Goal: Information Seeking & Learning: Learn about a topic

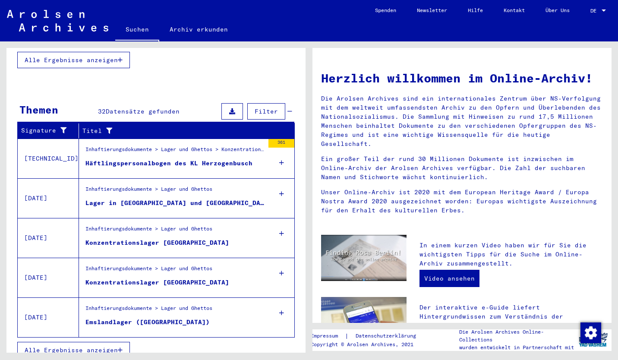
scroll to position [243, 0]
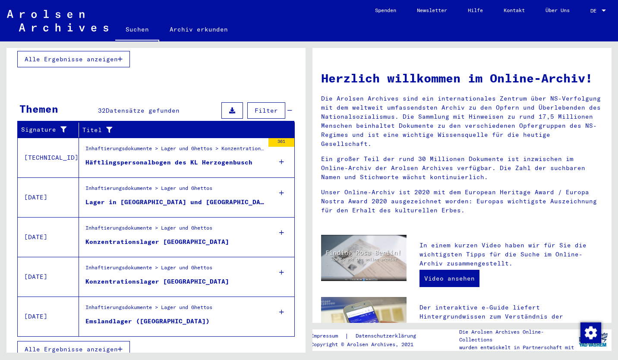
click at [175, 237] on div "Konzentrationslager [GEOGRAPHIC_DATA]" at bounding box center [157, 241] width 144 height 9
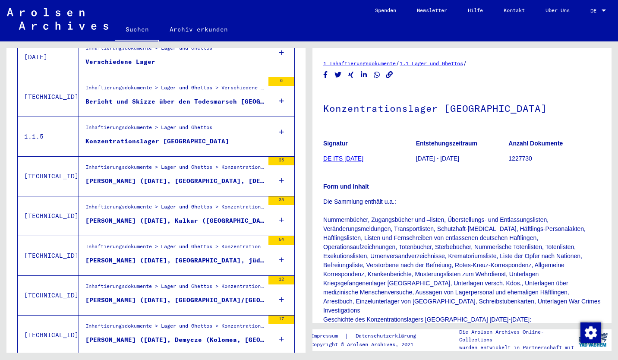
scroll to position [512, 0]
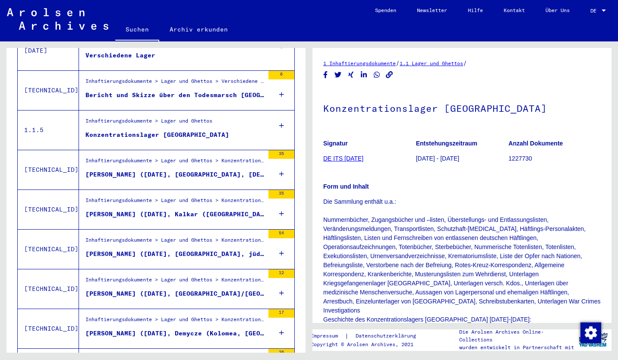
click at [279, 162] on icon at bounding box center [281, 174] width 5 height 30
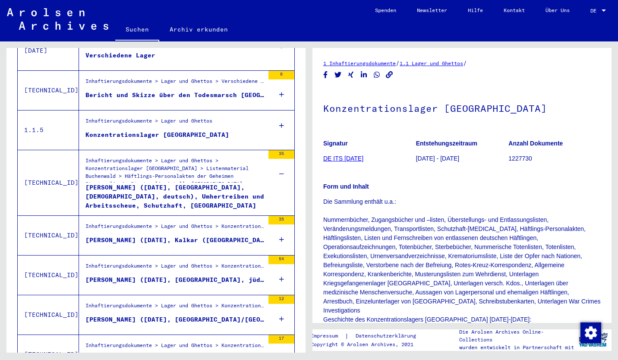
click at [192, 183] on div "[PERSON_NAME] ([DATE], [GEOGRAPHIC_DATA], [DEMOGRAPHIC_DATA], deutsch), Umhertr…" at bounding box center [174, 196] width 179 height 26
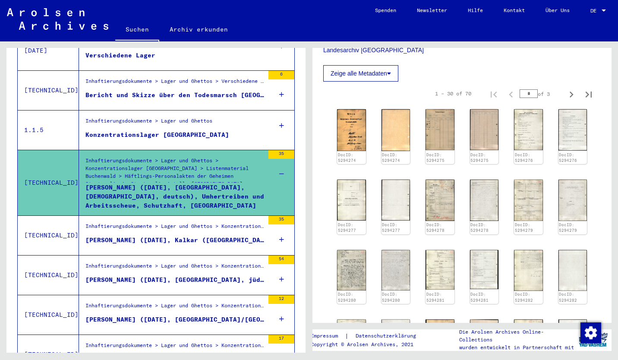
scroll to position [166, 0]
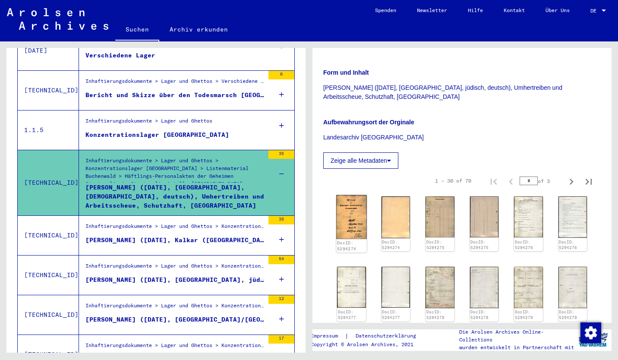
click at [344, 198] on img at bounding box center [351, 217] width 30 height 44
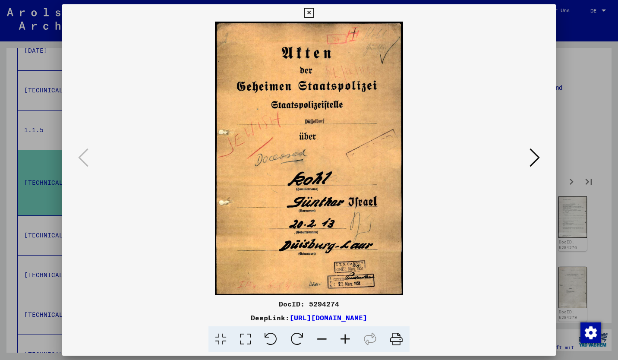
click at [529, 156] on button at bounding box center [535, 158] width 16 height 25
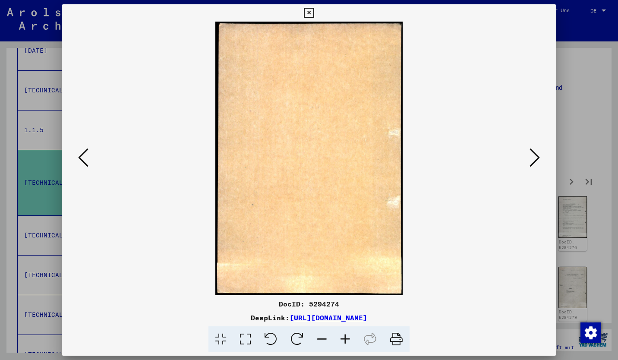
click at [529, 156] on button at bounding box center [535, 158] width 16 height 25
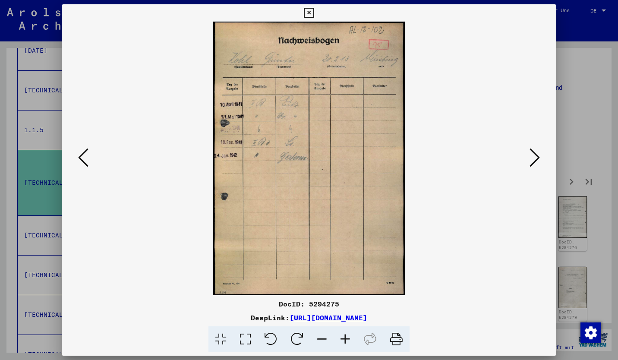
click at [529, 156] on button at bounding box center [535, 158] width 16 height 25
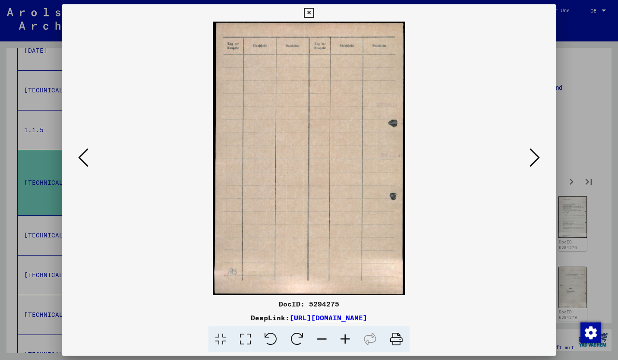
click at [534, 152] on icon at bounding box center [535, 157] width 10 height 21
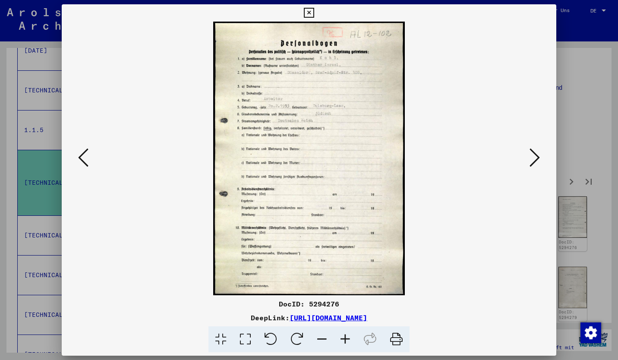
click at [534, 152] on icon at bounding box center [535, 157] width 10 height 21
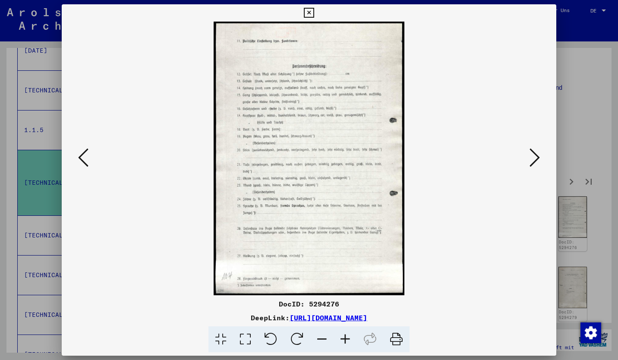
click at [578, 70] on div at bounding box center [309, 180] width 618 height 360
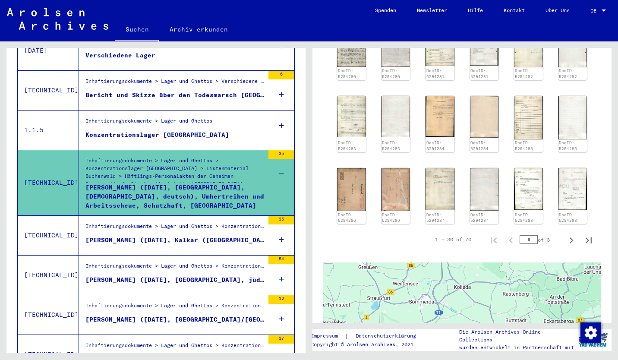
scroll to position [505, 0]
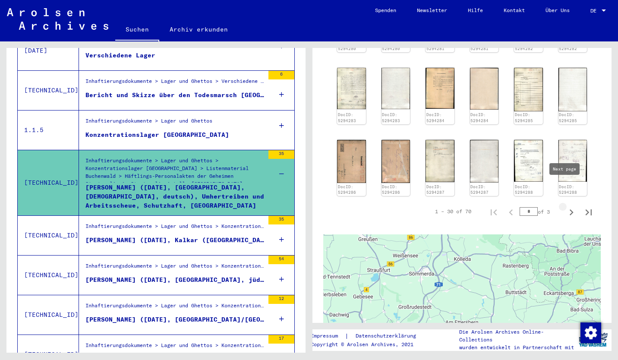
click at [565, 206] on icon "Next page" at bounding box center [571, 212] width 12 height 12
type input "*"
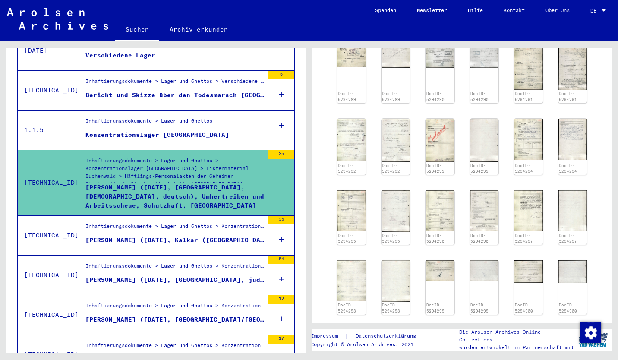
scroll to position [327, 0]
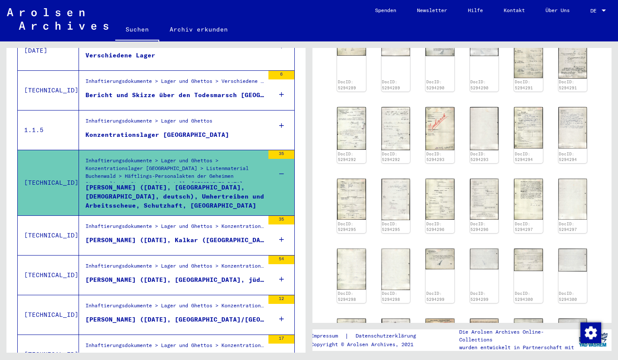
drag, startPoint x: 605, startPoint y: 158, endPoint x: 606, endPoint y: 172, distance: 13.9
click at [606, 172] on div "1 Inhaftierungsdokumente / 1.1 Lager und Ghettos / 1.1.5 Konzentrationslager [G…" at bounding box center [461, 185] width 299 height 275
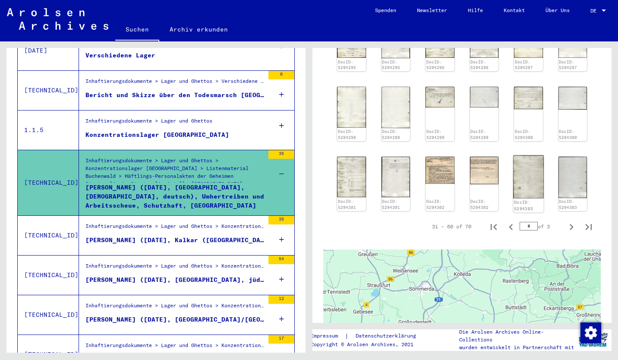
scroll to position [489, 0]
click at [565, 221] on icon "Next page" at bounding box center [571, 227] width 12 height 12
type input "*"
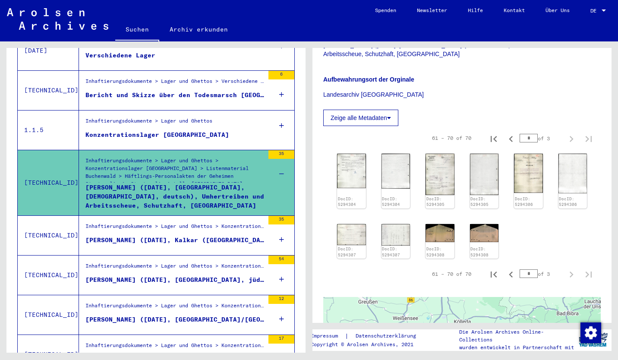
scroll to position [208, 0]
click at [349, 223] on img at bounding box center [351, 234] width 30 height 22
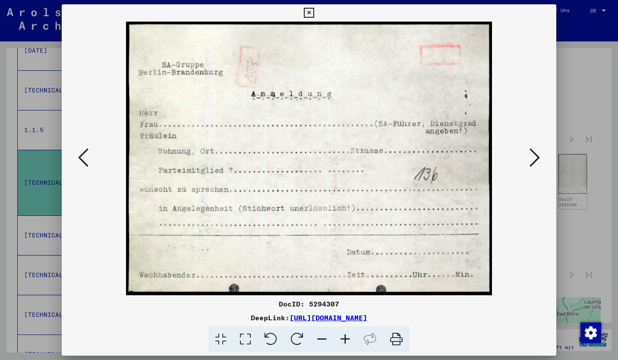
click at [537, 157] on icon at bounding box center [535, 157] width 10 height 21
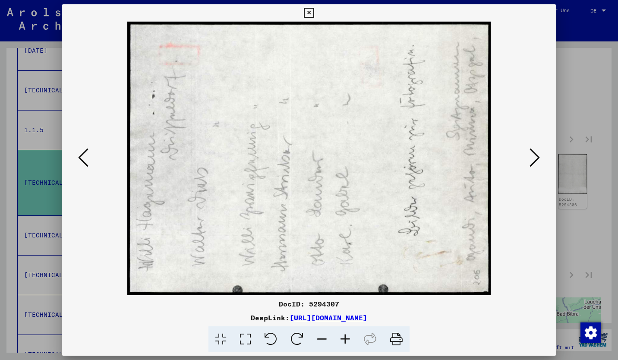
click at [537, 157] on icon at bounding box center [535, 157] width 10 height 21
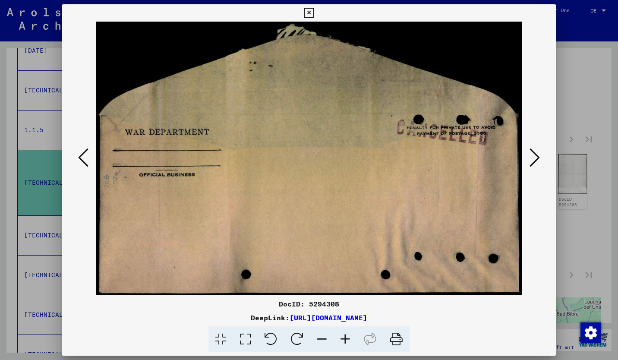
click at [537, 157] on icon at bounding box center [535, 157] width 10 height 21
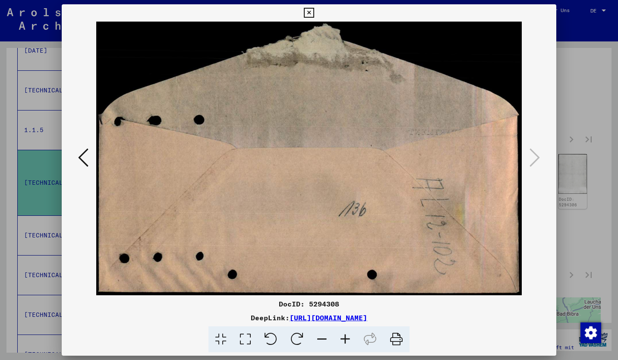
click at [80, 158] on icon at bounding box center [83, 157] width 10 height 21
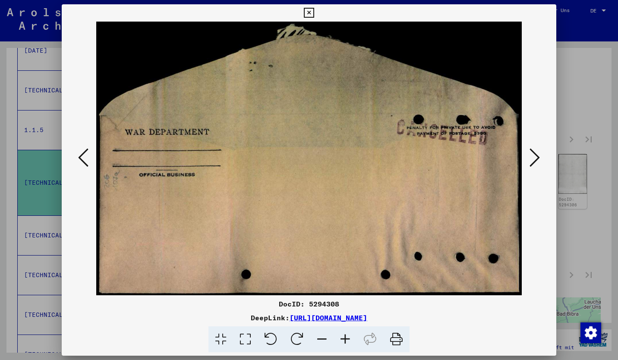
click at [80, 158] on icon at bounding box center [83, 157] width 10 height 21
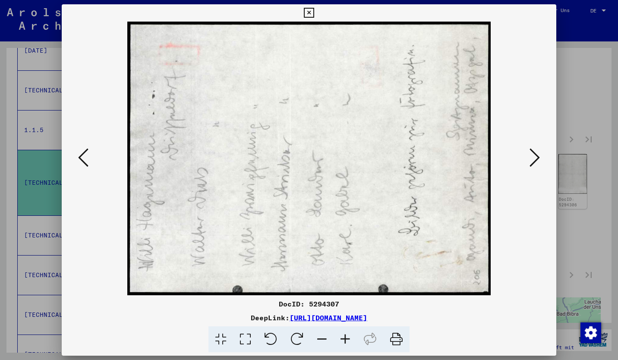
click at [80, 158] on icon at bounding box center [83, 157] width 10 height 21
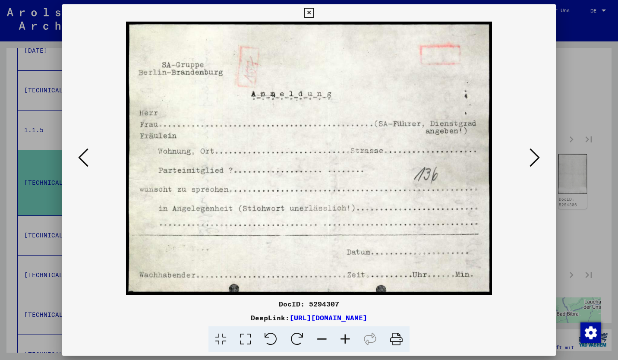
click at [80, 158] on icon at bounding box center [83, 157] width 10 height 21
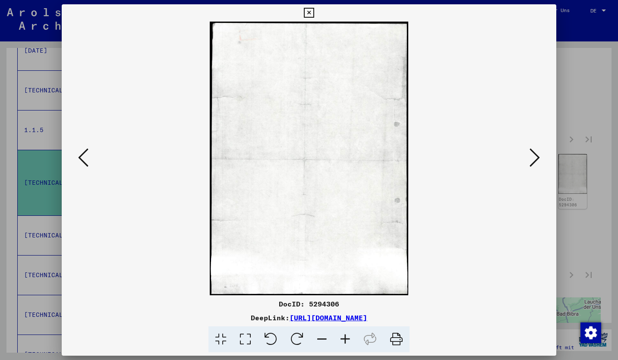
click at [80, 158] on icon at bounding box center [83, 157] width 10 height 21
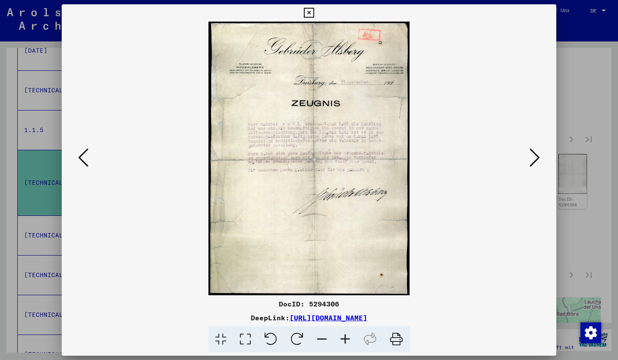
click at [80, 158] on icon at bounding box center [83, 157] width 10 height 21
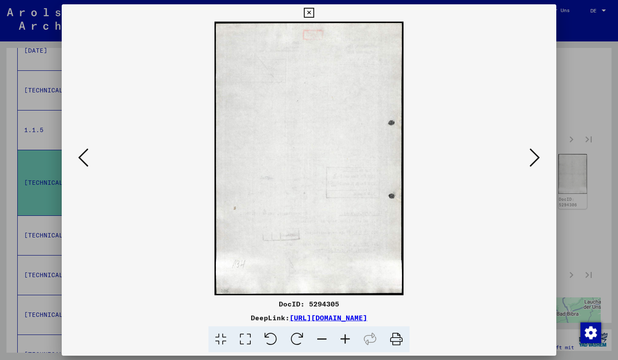
click at [80, 158] on icon at bounding box center [83, 157] width 10 height 21
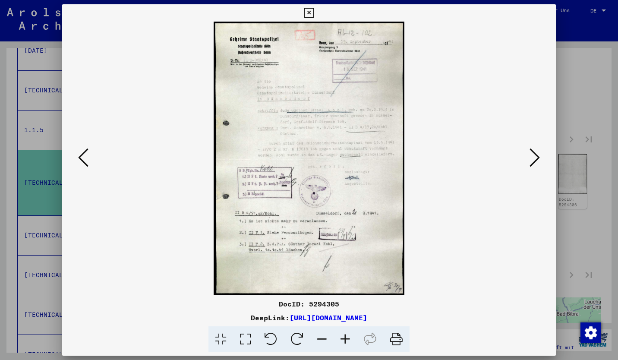
click at [80, 158] on icon at bounding box center [83, 157] width 10 height 21
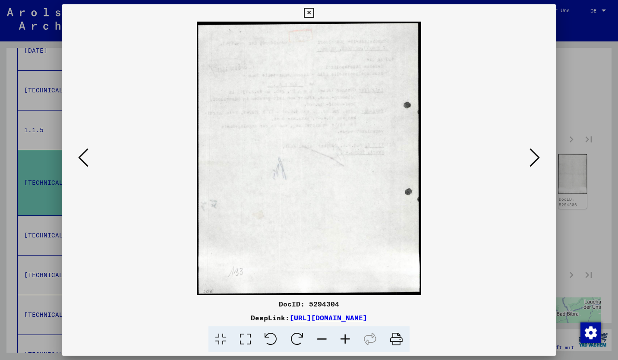
click at [80, 158] on icon at bounding box center [83, 157] width 10 height 21
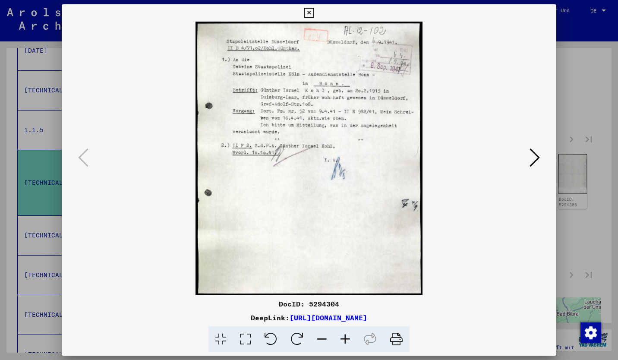
click at [583, 89] on div at bounding box center [309, 180] width 618 height 360
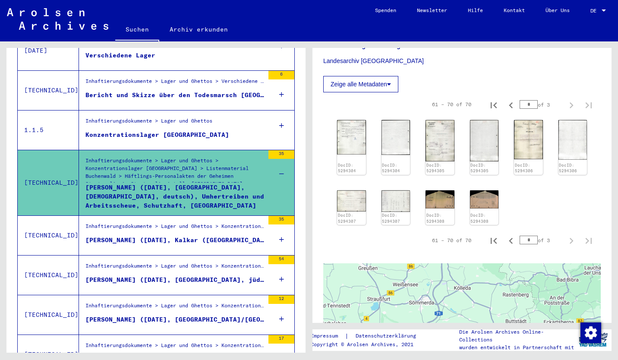
scroll to position [263, 0]
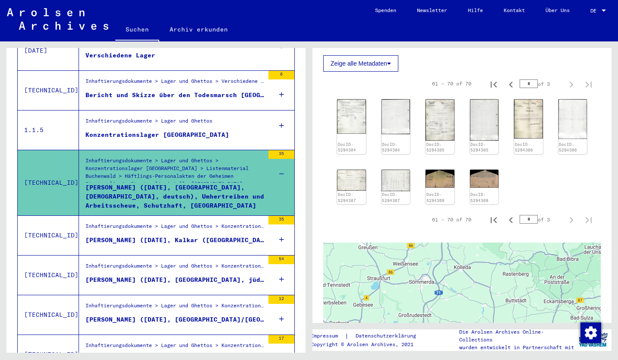
click at [211, 222] on div "Inhaftierungsdokumente > Lager und Ghettos > Konzentrationslager [GEOGRAPHIC_DA…" at bounding box center [174, 228] width 179 height 12
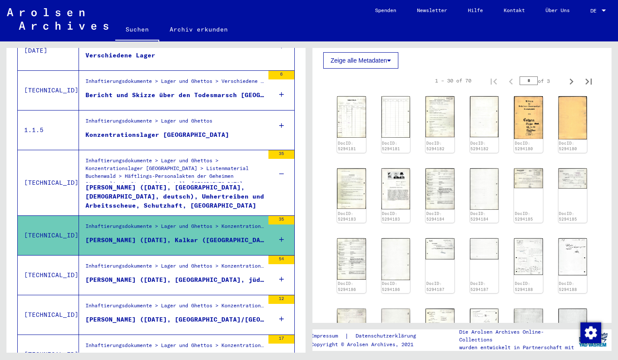
scroll to position [328, 0]
click at [352, 94] on img at bounding box center [351, 116] width 30 height 44
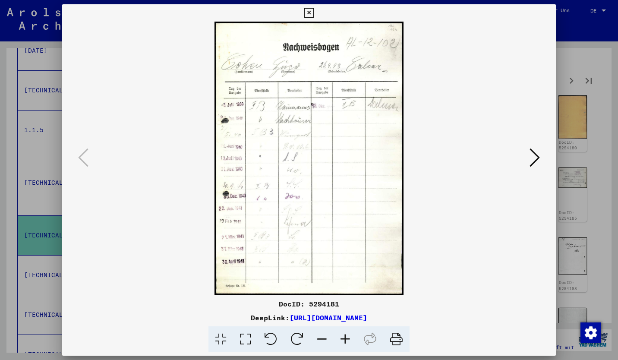
click at [534, 158] on icon at bounding box center [535, 157] width 10 height 21
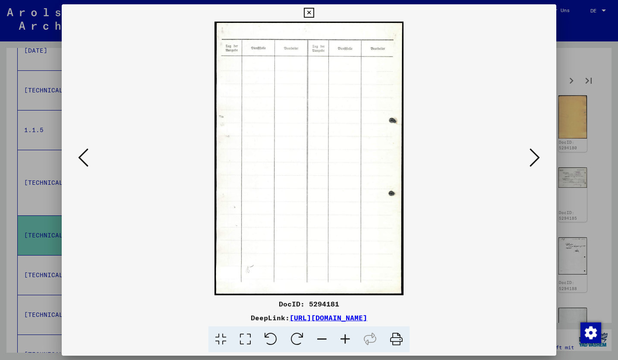
click at [534, 158] on icon at bounding box center [535, 157] width 10 height 21
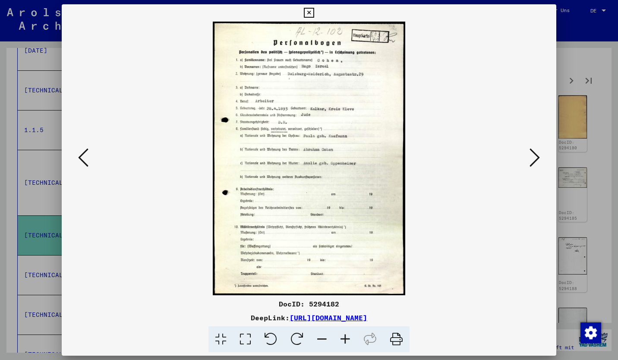
click at [534, 158] on icon at bounding box center [535, 157] width 10 height 21
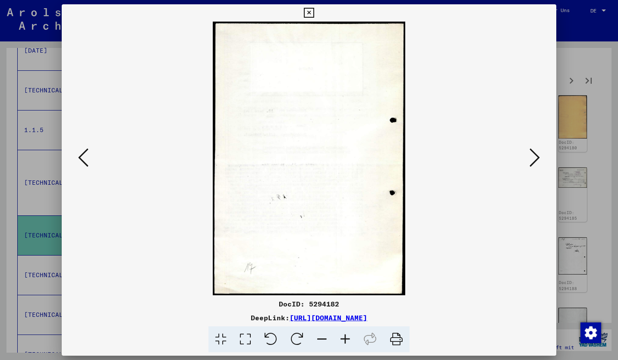
click at [534, 158] on icon at bounding box center [535, 157] width 10 height 21
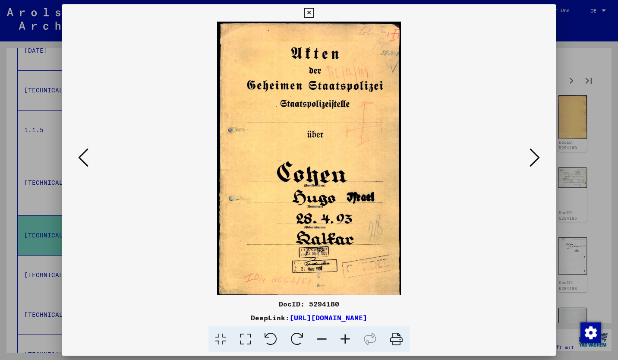
click at [534, 158] on icon at bounding box center [535, 157] width 10 height 21
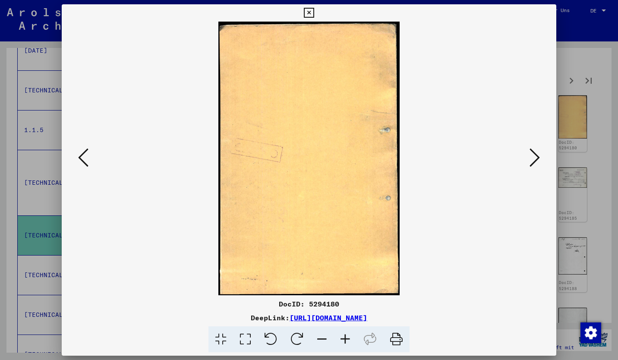
click at [534, 158] on icon at bounding box center [535, 157] width 10 height 21
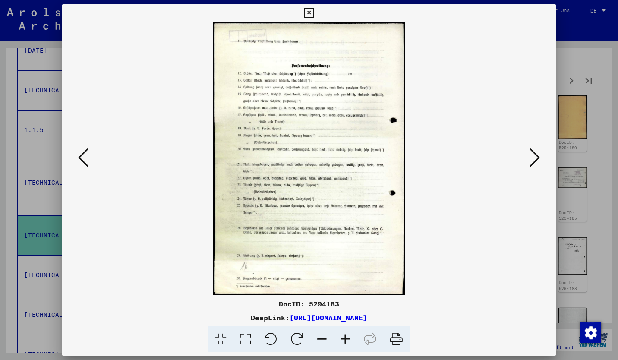
click at [534, 158] on icon at bounding box center [535, 157] width 10 height 21
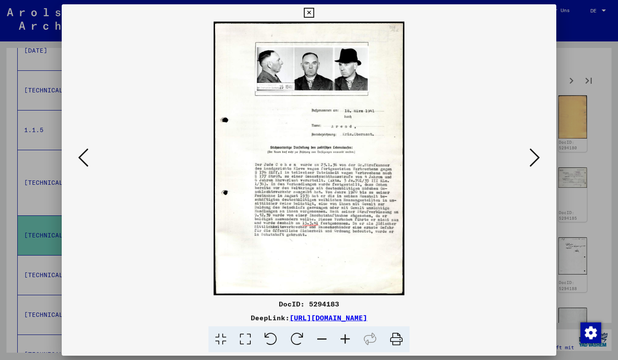
click at [534, 158] on icon at bounding box center [535, 157] width 10 height 21
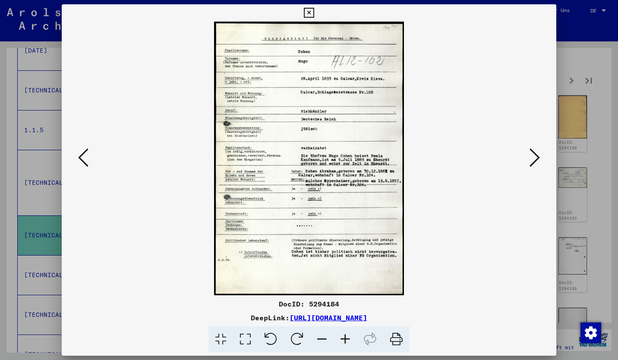
click at [534, 158] on icon at bounding box center [535, 157] width 10 height 21
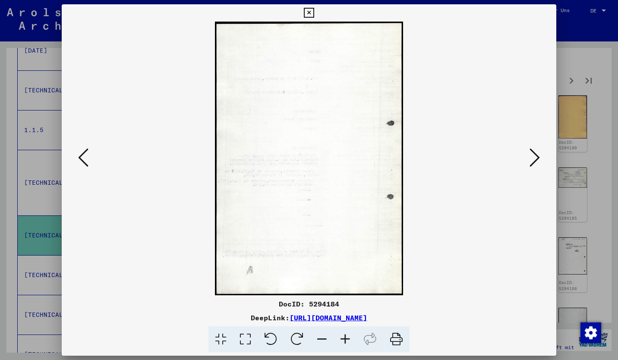
click at [534, 158] on icon at bounding box center [535, 157] width 10 height 21
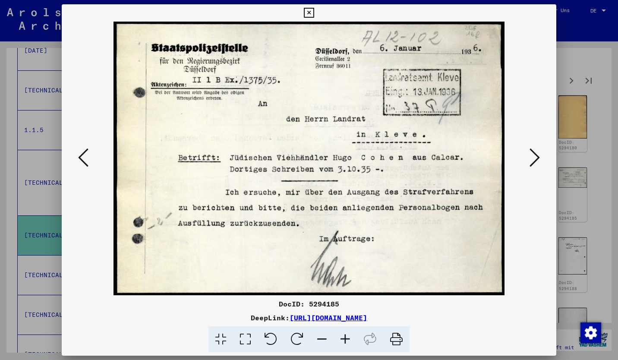
click at [534, 158] on icon at bounding box center [535, 157] width 10 height 21
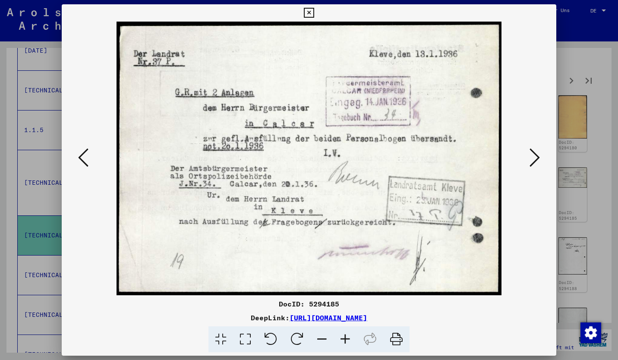
click at [534, 158] on icon at bounding box center [535, 157] width 10 height 21
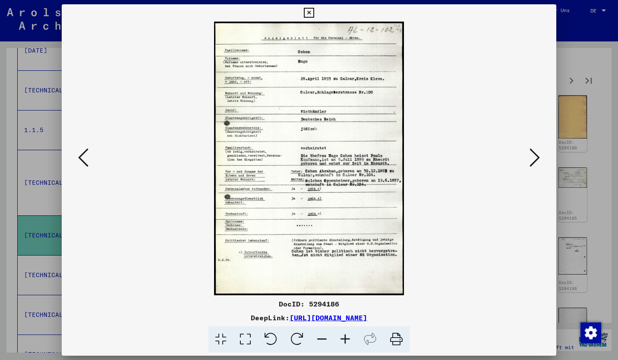
click at [534, 158] on icon at bounding box center [535, 157] width 10 height 21
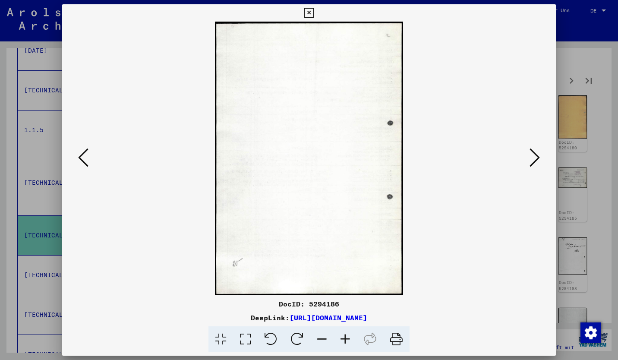
click at [534, 158] on icon at bounding box center [535, 157] width 10 height 21
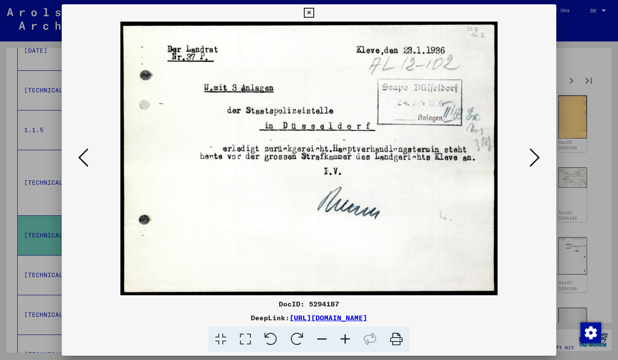
click at [534, 158] on icon at bounding box center [535, 157] width 10 height 21
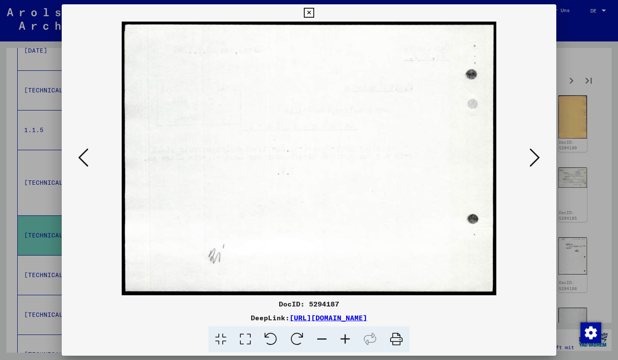
click at [534, 158] on icon at bounding box center [535, 157] width 10 height 21
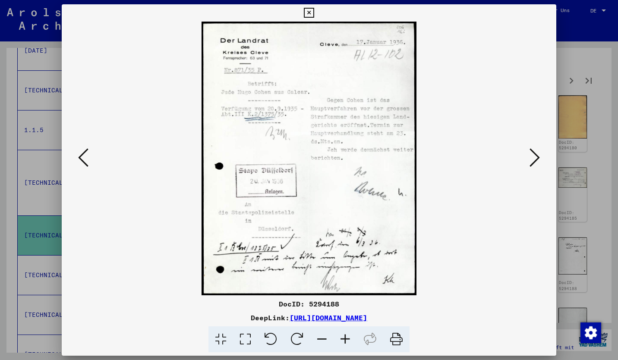
click at [534, 158] on icon at bounding box center [535, 157] width 10 height 21
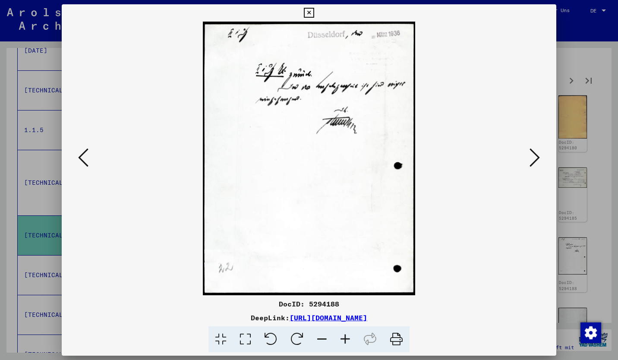
click at [534, 158] on icon at bounding box center [535, 157] width 10 height 21
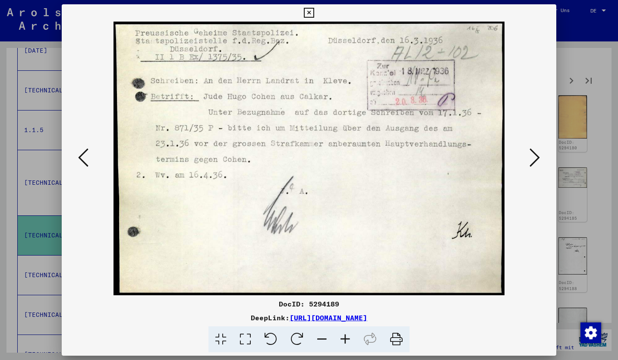
click at [534, 158] on icon at bounding box center [535, 157] width 10 height 21
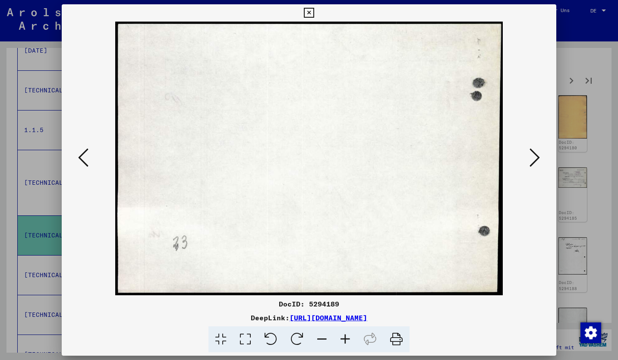
click at [534, 158] on icon at bounding box center [535, 157] width 10 height 21
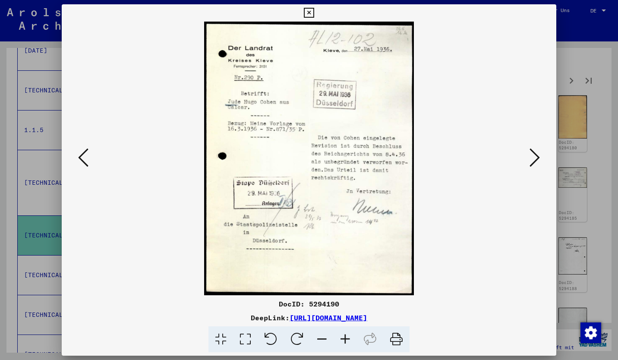
click at [534, 158] on icon at bounding box center [535, 157] width 10 height 21
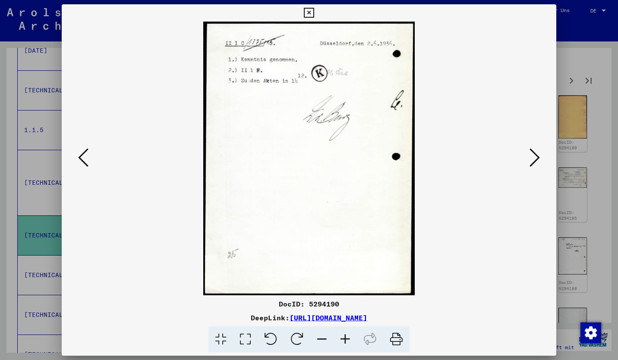
click at [534, 158] on icon at bounding box center [535, 157] width 10 height 21
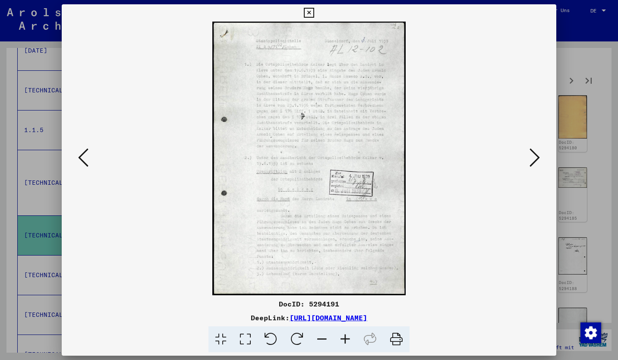
click at [534, 158] on icon at bounding box center [535, 157] width 10 height 21
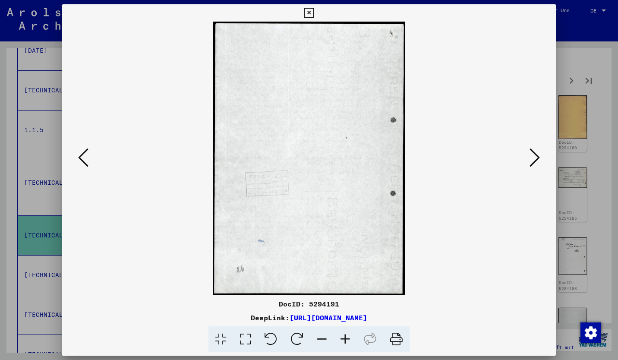
click at [534, 158] on icon at bounding box center [535, 157] width 10 height 21
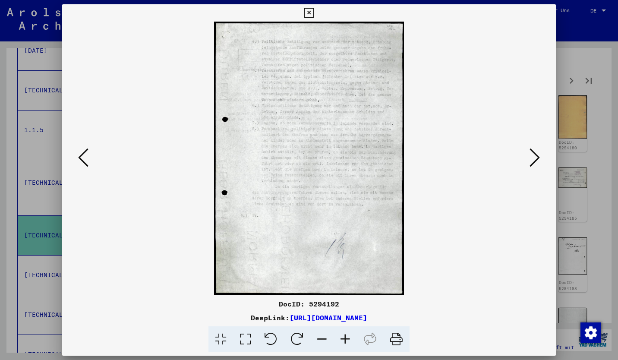
click at [534, 158] on icon at bounding box center [535, 157] width 10 height 21
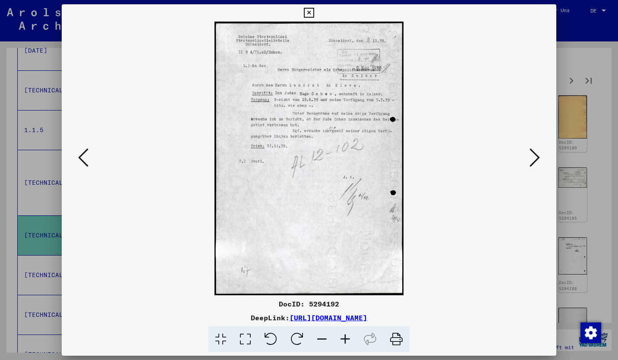
click at [534, 158] on icon at bounding box center [535, 157] width 10 height 21
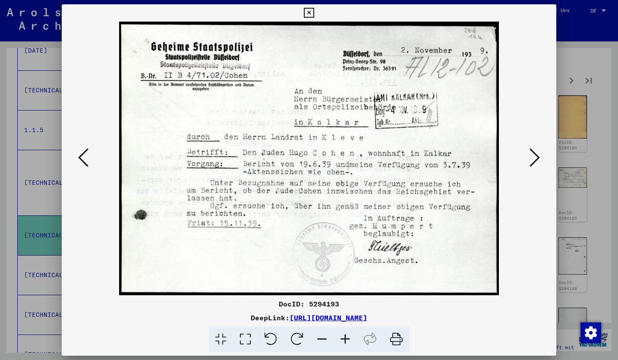
click at [534, 158] on icon at bounding box center [535, 157] width 10 height 21
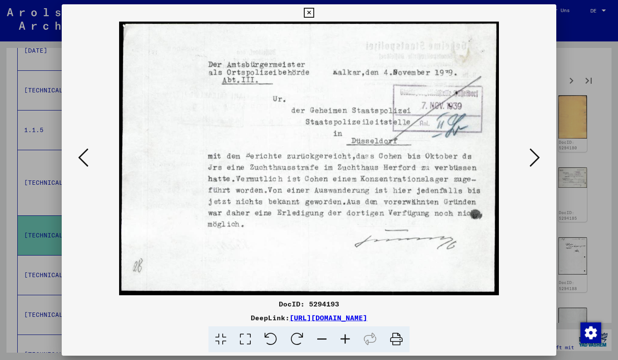
click at [534, 158] on icon at bounding box center [535, 157] width 10 height 21
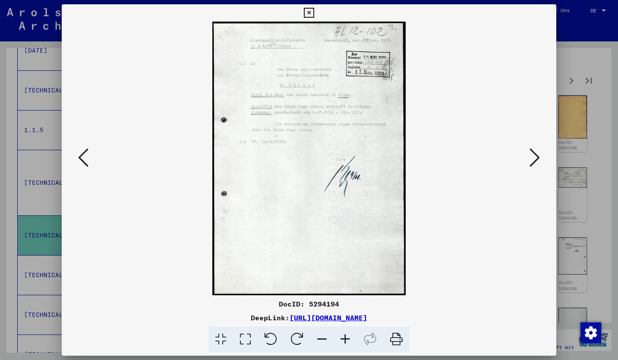
click at [534, 158] on icon at bounding box center [535, 157] width 10 height 21
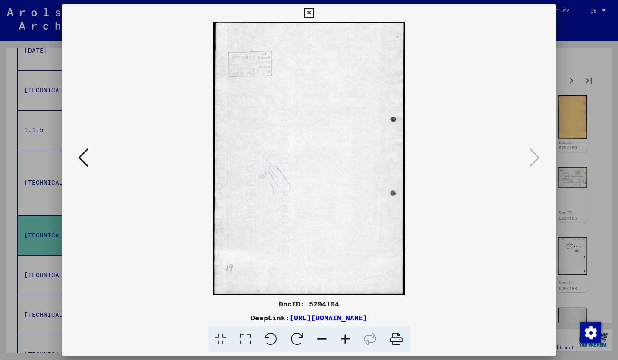
click at [588, 95] on div at bounding box center [309, 180] width 618 height 360
